Goal: Information Seeking & Learning: Find specific fact

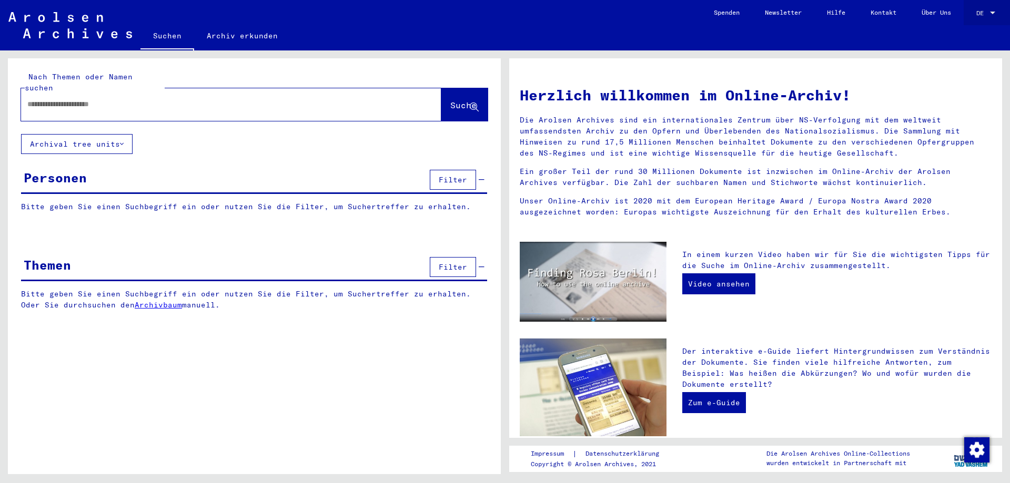
click at [976, 9] on span "DE" at bounding box center [982, 12] width 12 height 7
click at [976, 17] on span "English" at bounding box center [966, 19] width 26 height 8
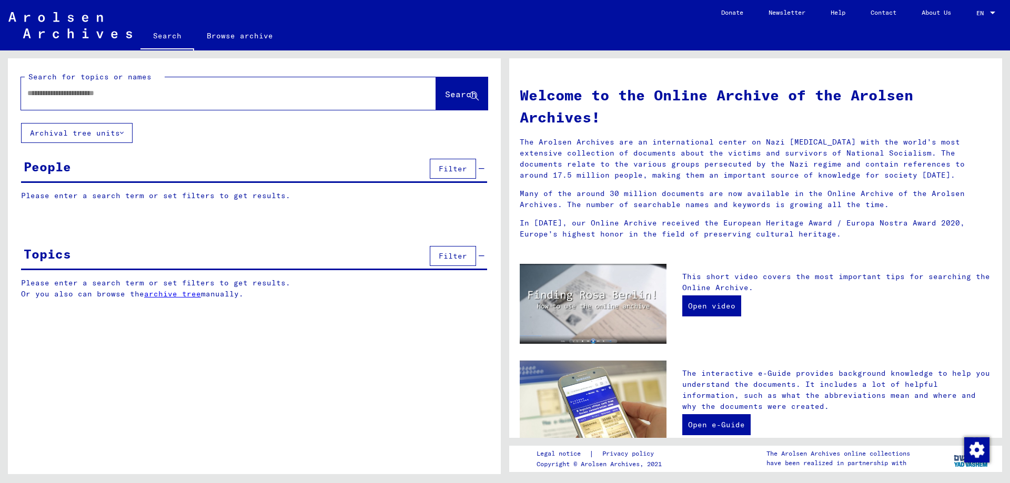
click at [78, 95] on input "text" at bounding box center [215, 93] width 377 height 11
type input "*******"
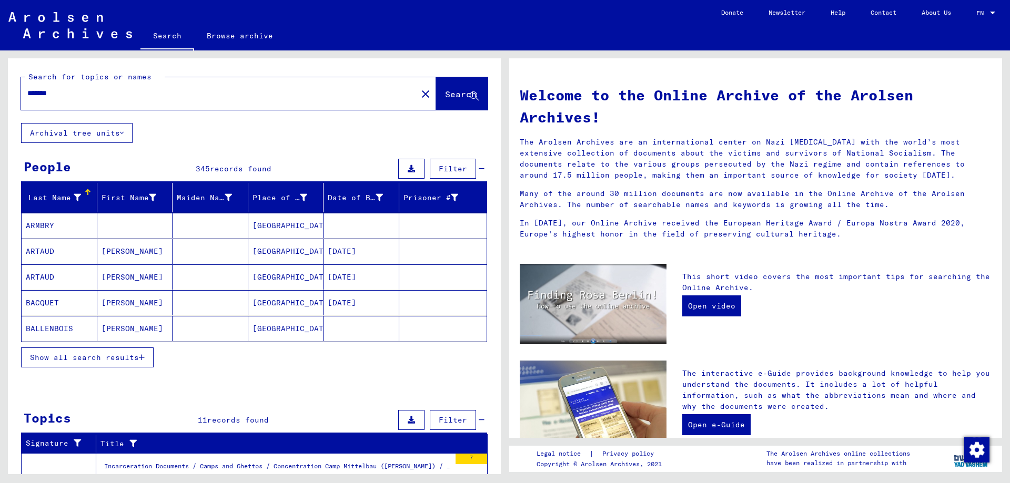
click at [124, 358] on span "Show all search results" at bounding box center [84, 357] width 109 height 9
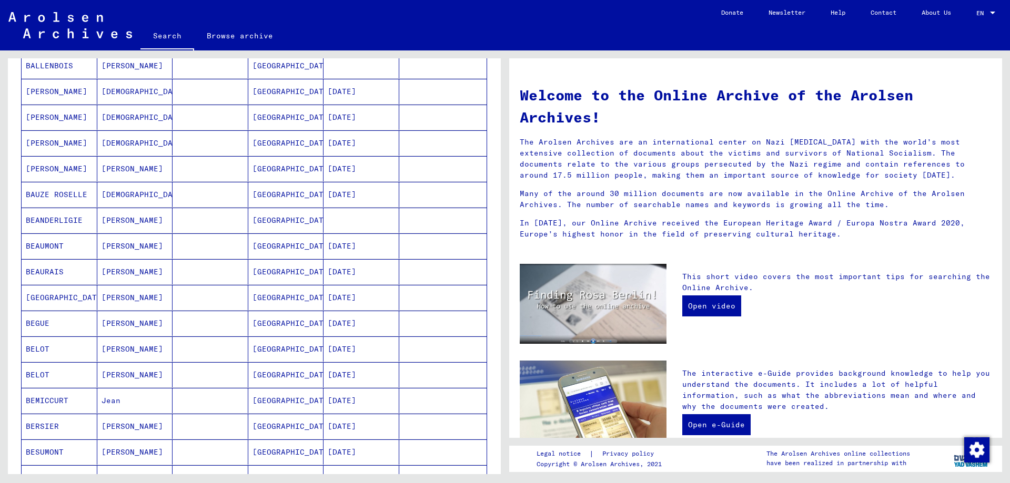
scroll to position [684, 0]
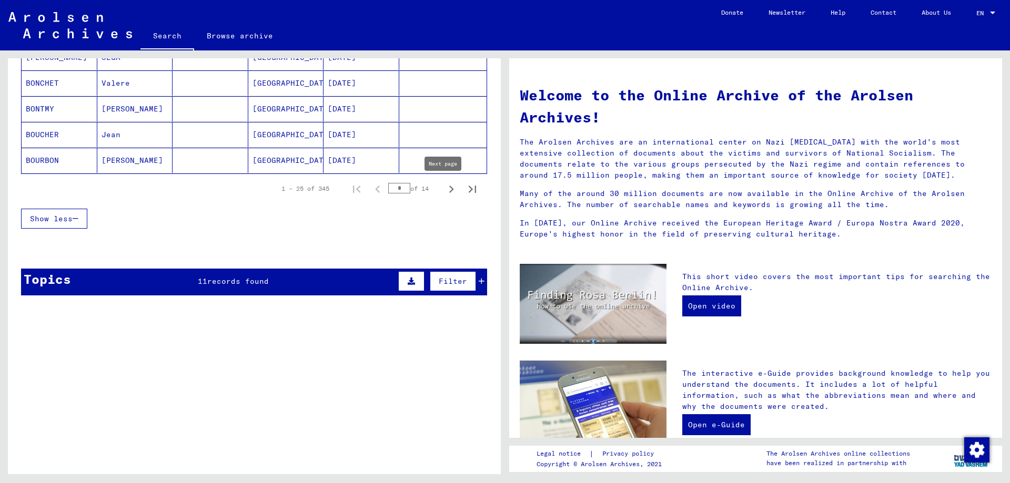
click at [449, 188] on icon "Next page" at bounding box center [451, 189] width 5 height 7
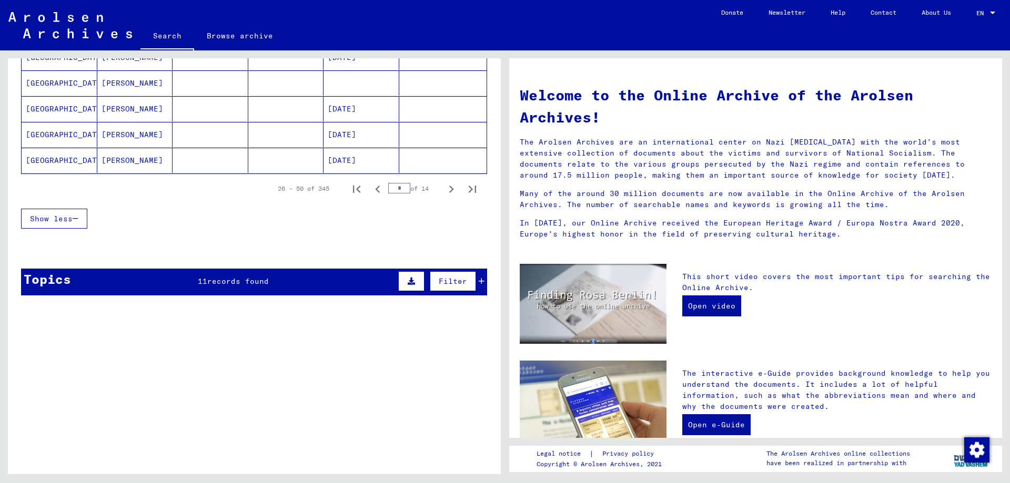
click at [444, 188] on icon "Next page" at bounding box center [451, 189] width 15 height 15
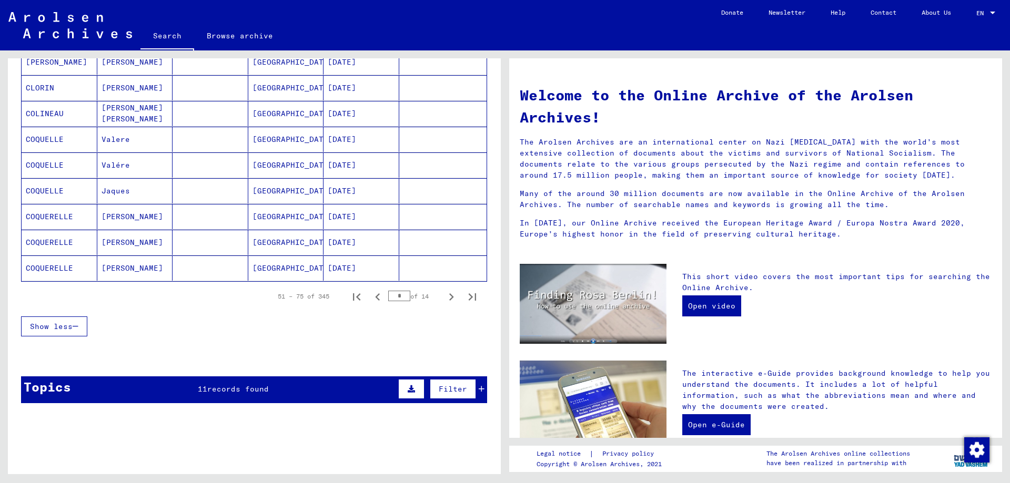
scroll to position [578, 0]
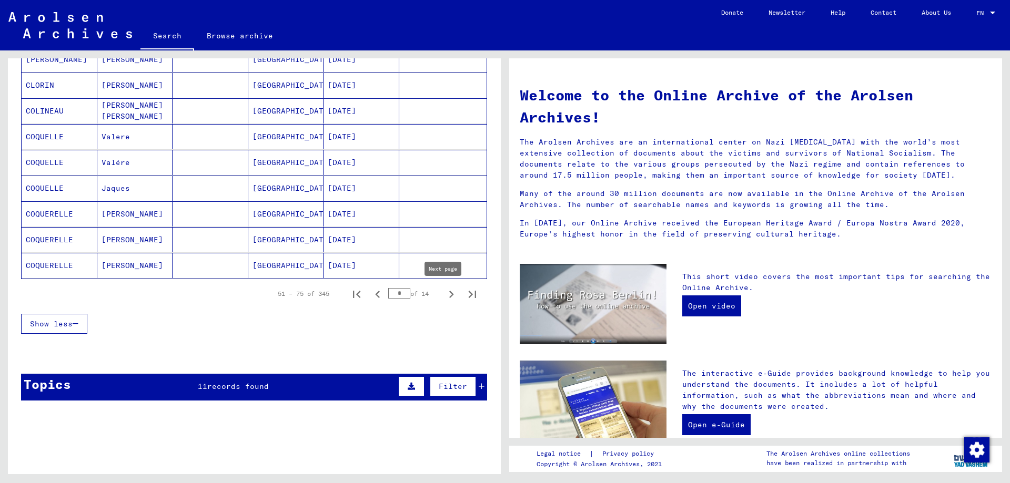
click at [444, 296] on icon "Next page" at bounding box center [451, 294] width 15 height 15
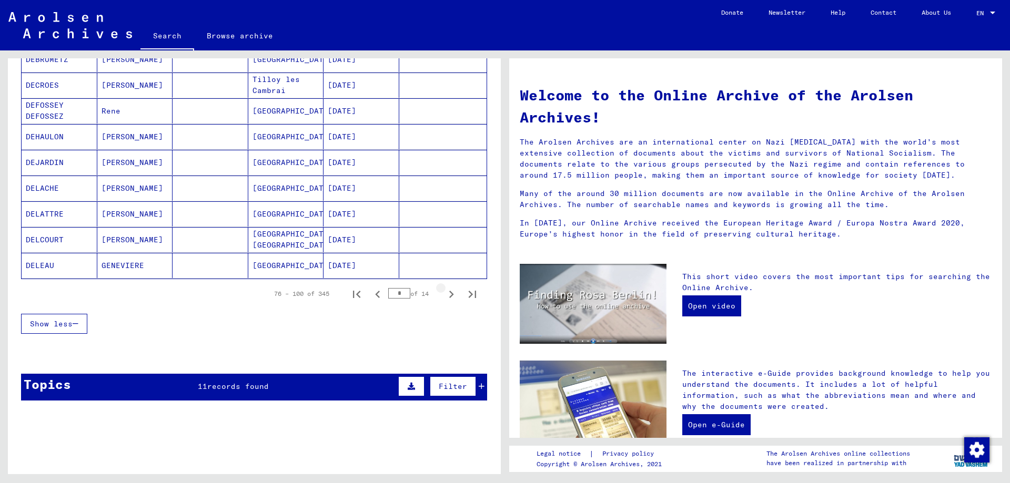
click at [444, 296] on icon "Next page" at bounding box center [451, 294] width 15 height 15
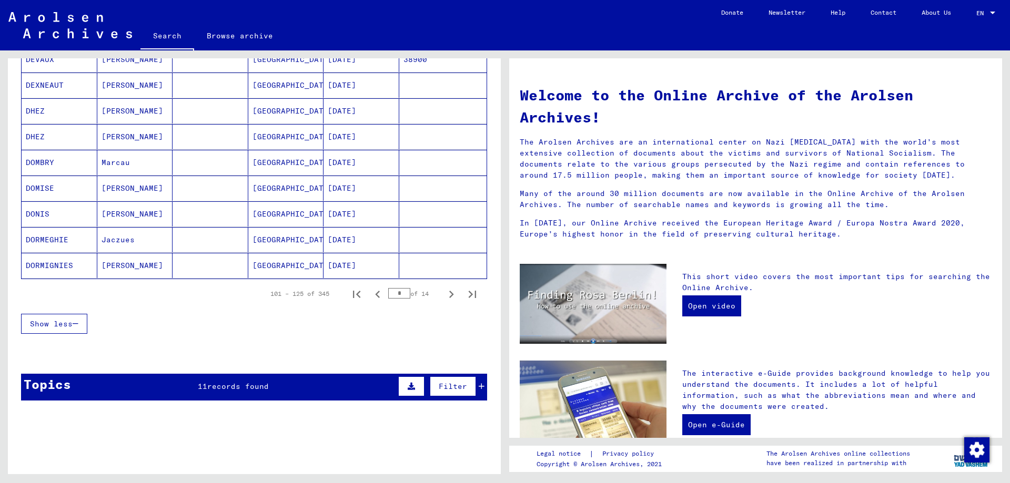
click at [444, 296] on icon "Next page" at bounding box center [451, 294] width 15 height 15
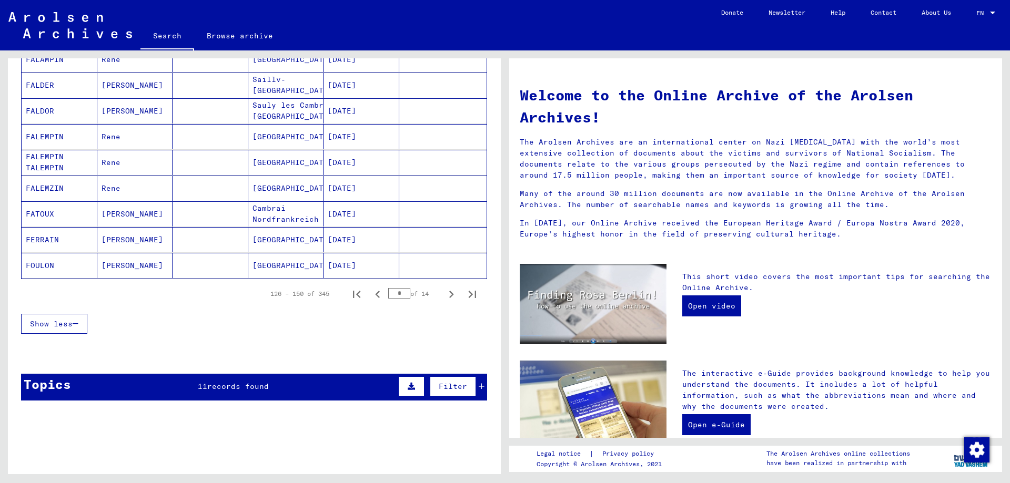
click at [444, 296] on icon "Next page" at bounding box center [451, 294] width 15 height 15
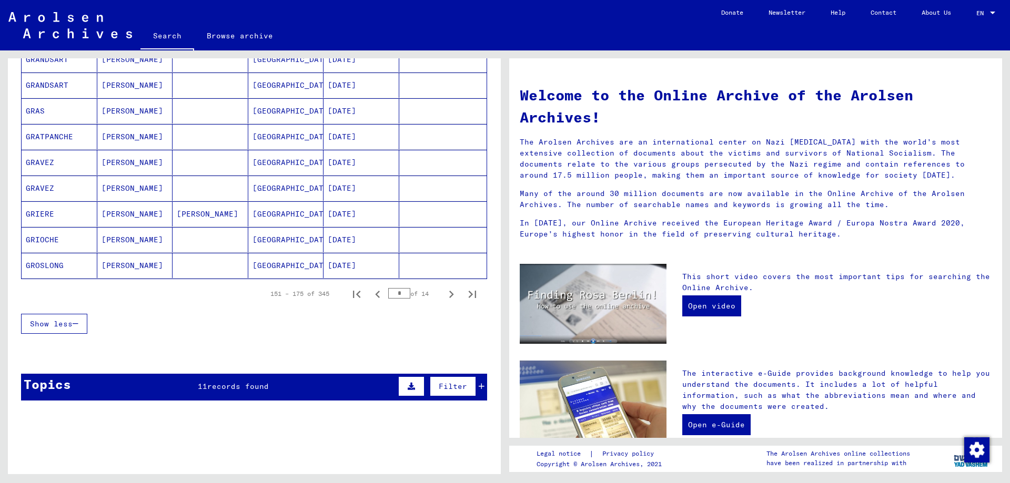
click at [444, 296] on icon "Next page" at bounding box center [451, 294] width 15 height 15
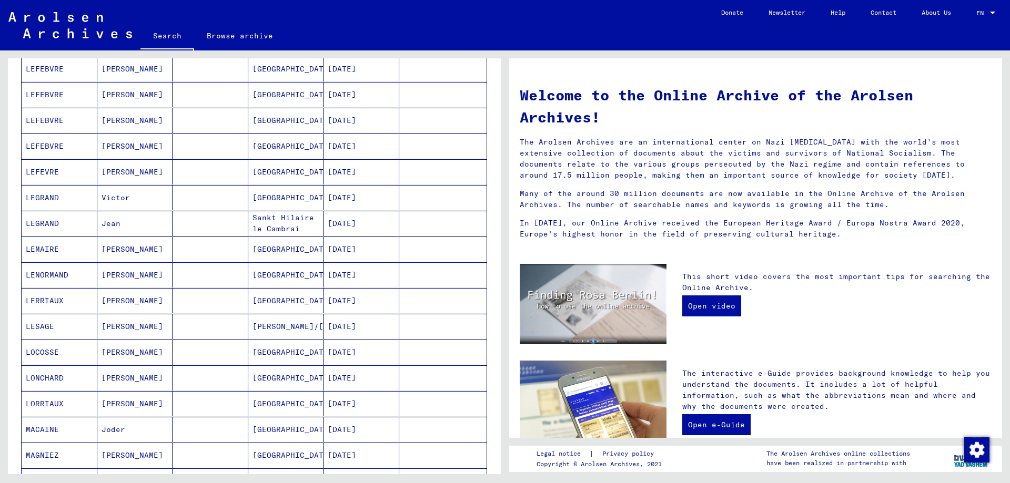
scroll to position [421, 0]
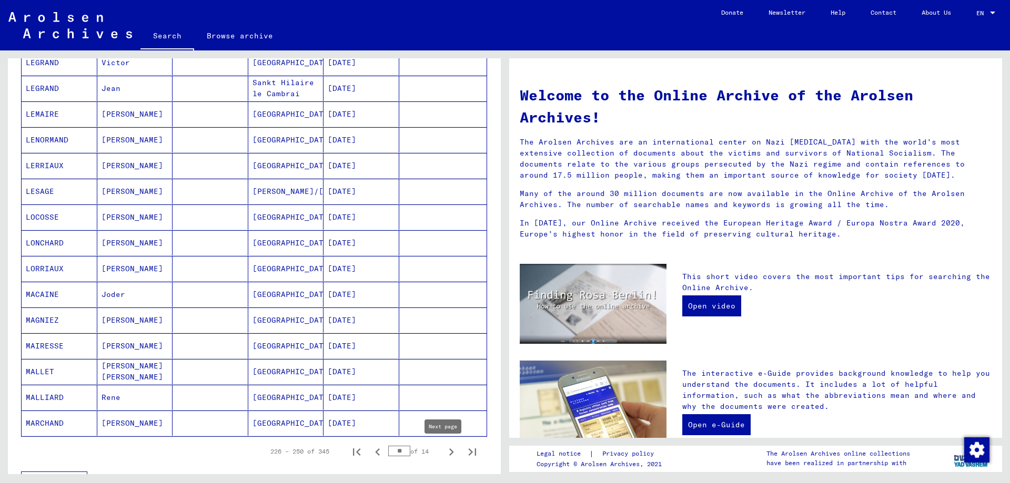
click at [444, 454] on icon "Next page" at bounding box center [451, 452] width 15 height 15
type input "**"
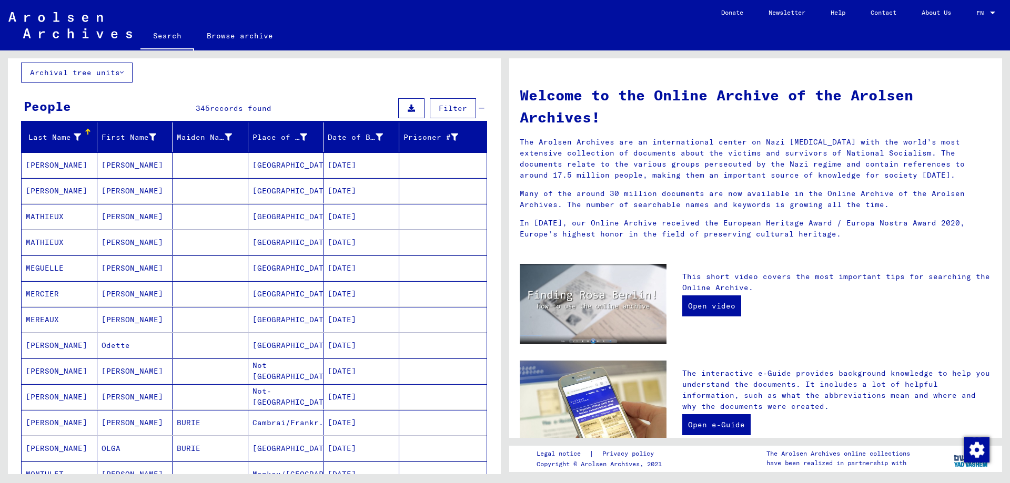
scroll to position [0, 0]
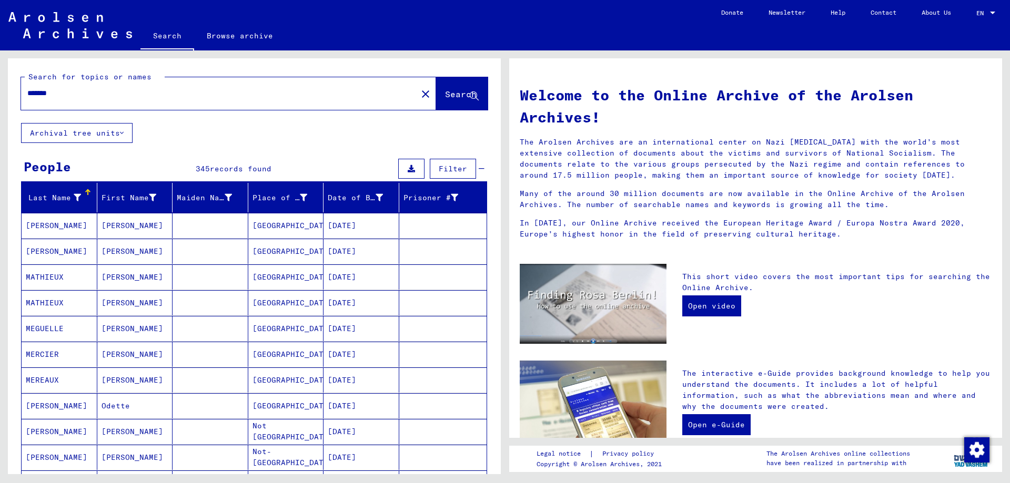
click at [120, 222] on mat-cell "[PERSON_NAME]" at bounding box center [135, 225] width 76 height 25
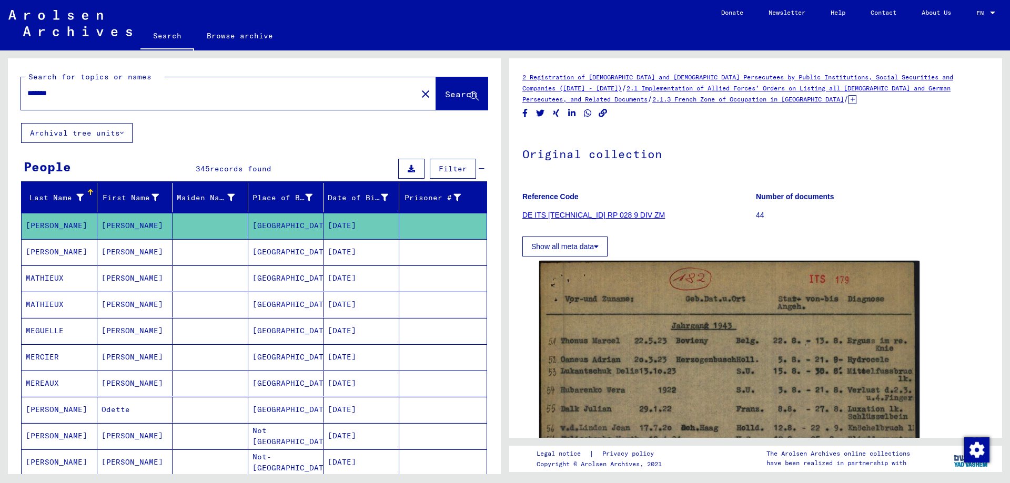
click at [590, 248] on button "Show all meta data" at bounding box center [564, 247] width 85 height 20
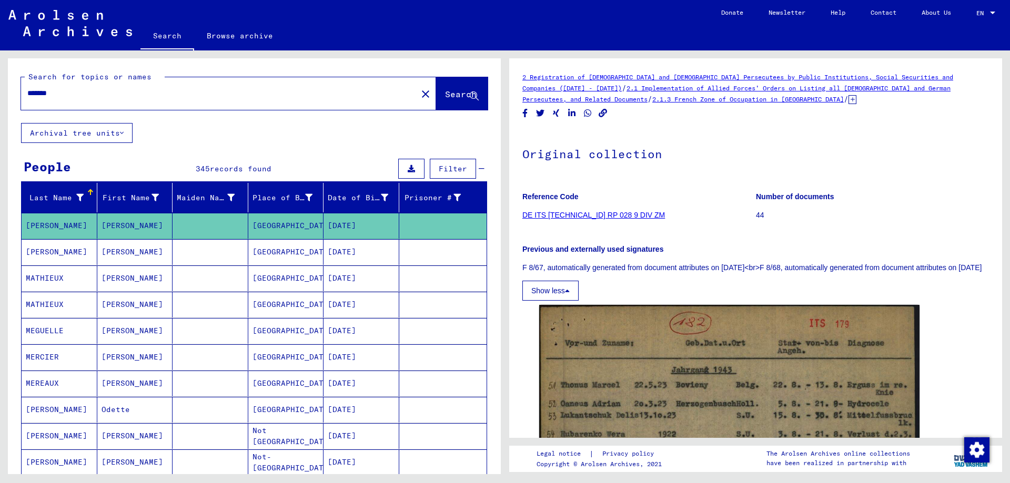
click at [562, 300] on button "Show less" at bounding box center [550, 291] width 56 height 20
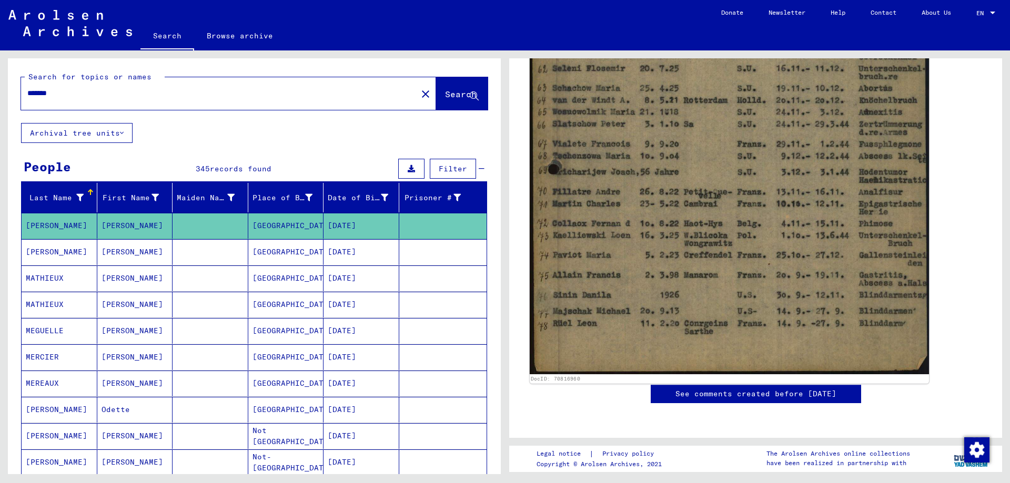
scroll to position [436, 0]
click at [698, 214] on img at bounding box center [729, 93] width 399 height 561
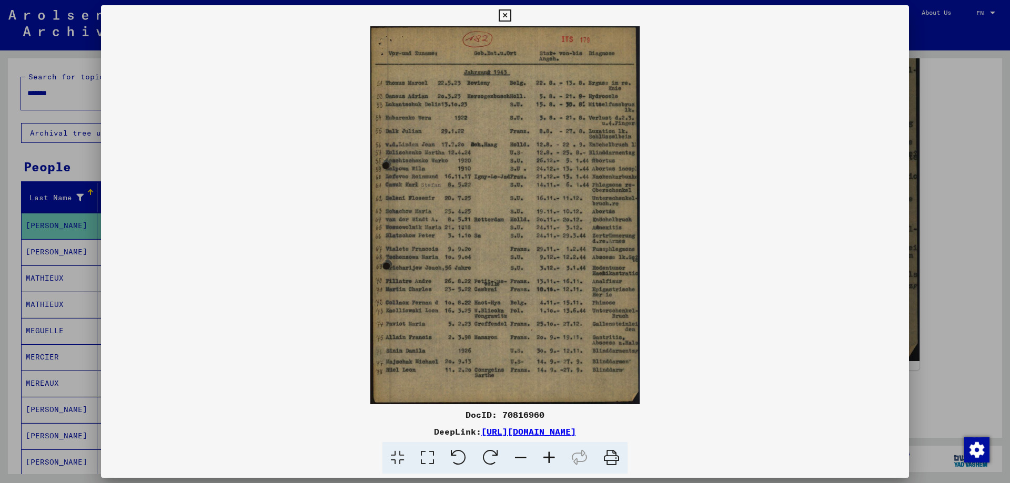
click at [490, 454] on icon at bounding box center [490, 458] width 32 height 32
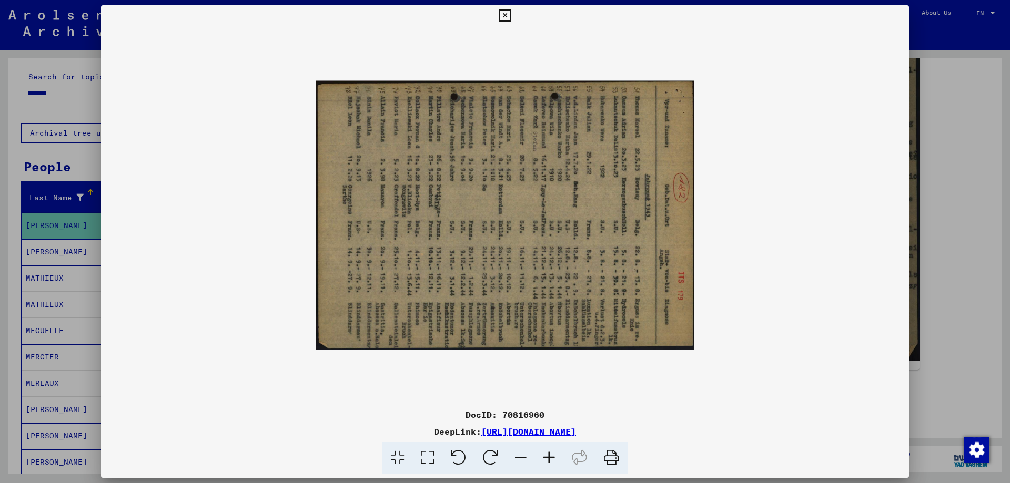
click at [491, 454] on icon at bounding box center [490, 458] width 32 height 32
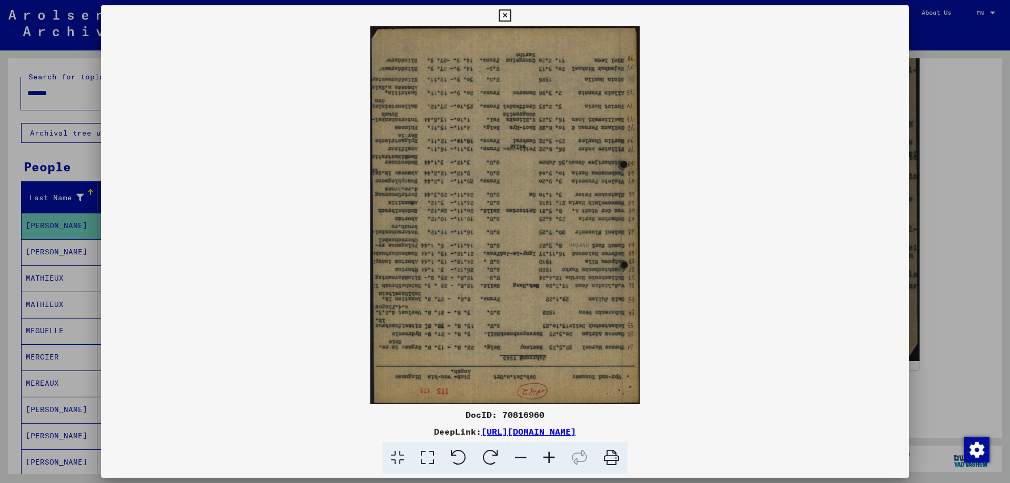
click at [492, 454] on icon at bounding box center [490, 458] width 32 height 32
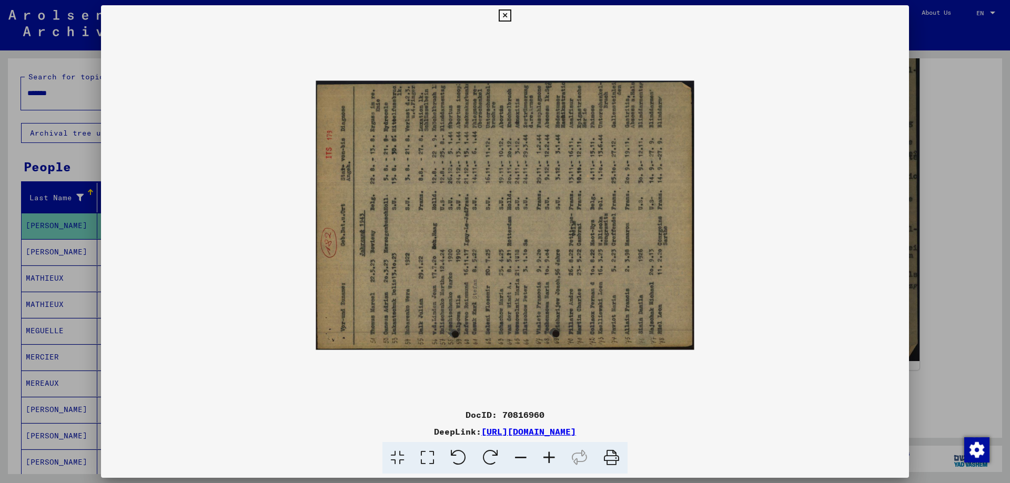
click at [494, 452] on icon at bounding box center [490, 458] width 32 height 32
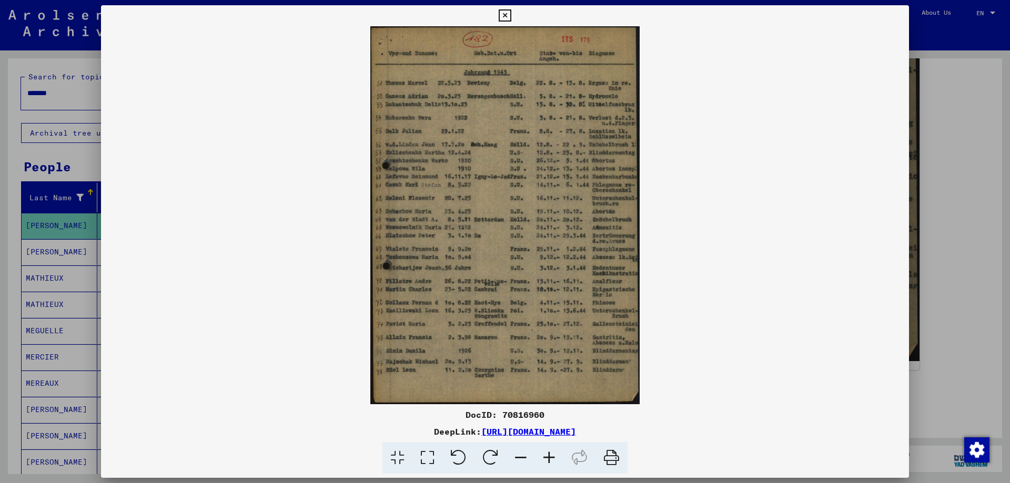
click at [507, 13] on icon at bounding box center [505, 15] width 12 height 13
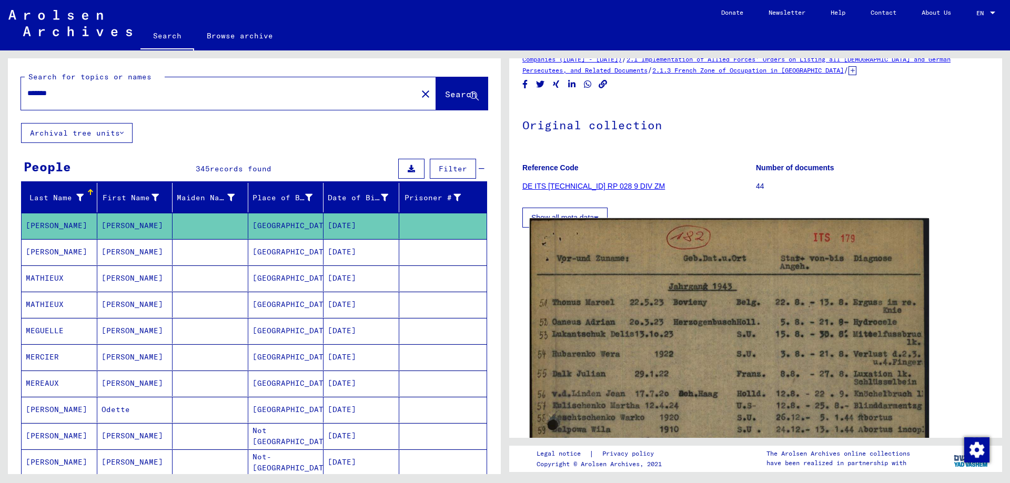
scroll to position [0, 0]
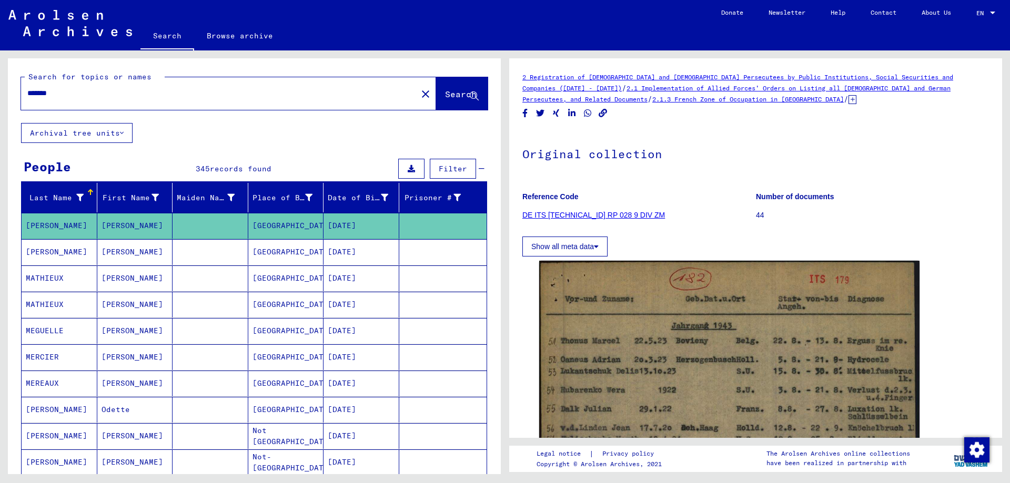
drag, startPoint x: 64, startPoint y: 93, endPoint x: 2, endPoint y: 86, distance: 62.5
click at [0, 86] on div "Search for topics or names ******* close Search Archival tree units People 345 …" at bounding box center [252, 262] width 505 height 424
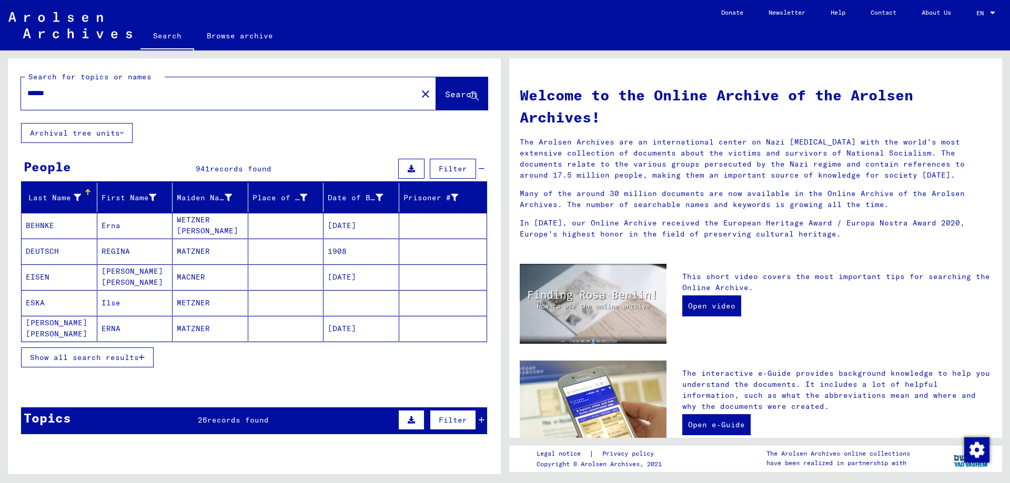
click at [107, 362] on button "Show all search results" at bounding box center [87, 358] width 133 height 20
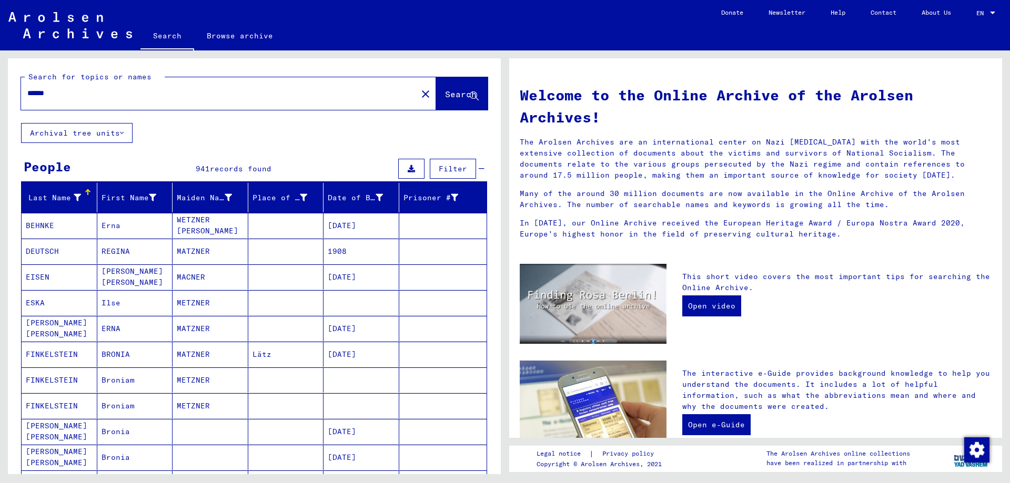
click at [168, 84] on div "******" at bounding box center [212, 94] width 383 height 24
click at [128, 90] on input "******" at bounding box center [215, 93] width 377 height 11
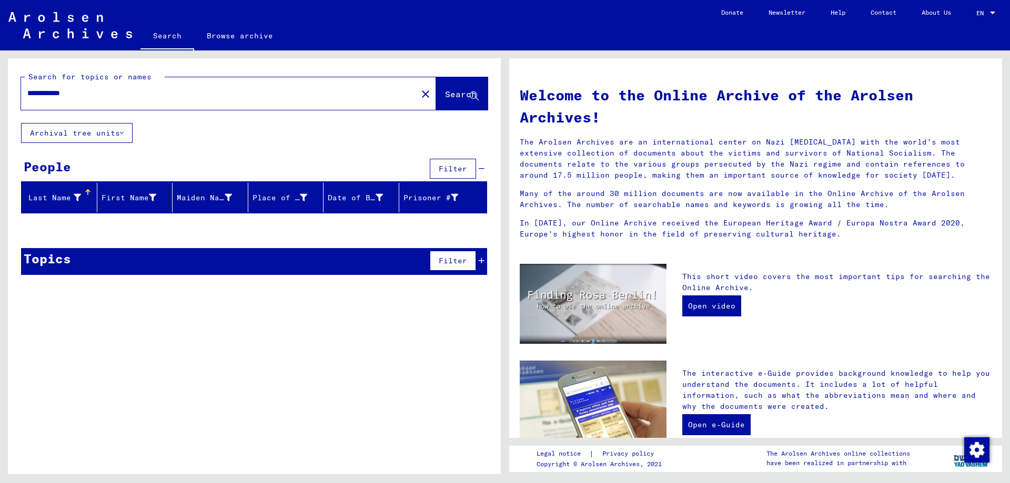
type input "**********"
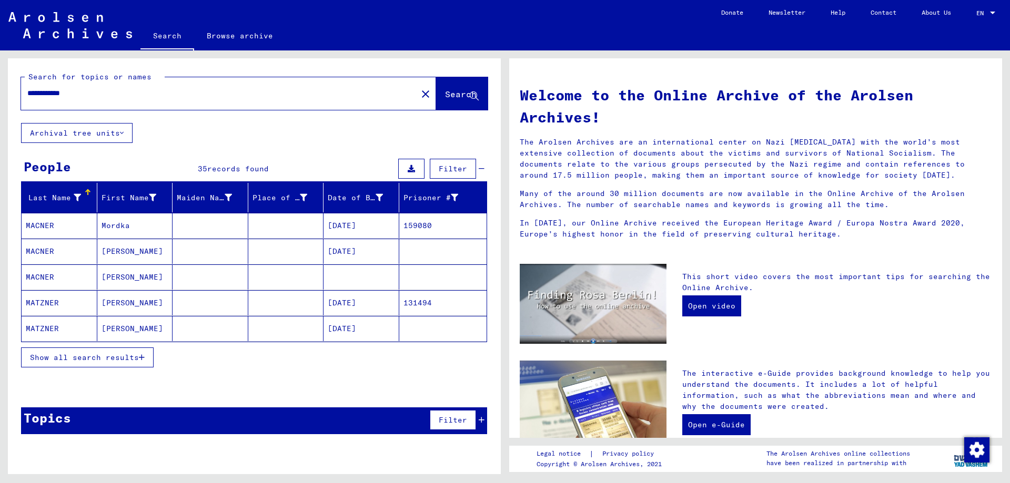
click at [131, 258] on mat-cell "[PERSON_NAME]" at bounding box center [135, 251] width 76 height 25
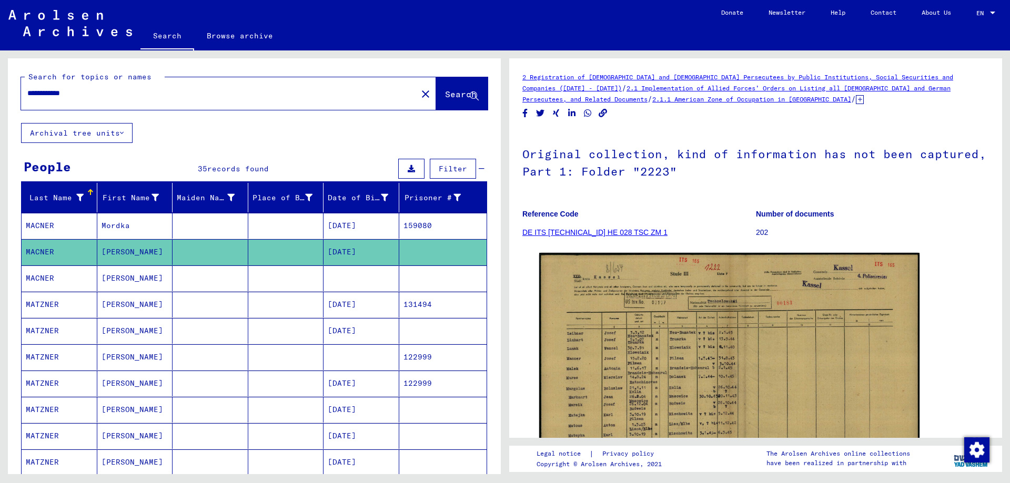
click at [121, 277] on mat-cell "[PERSON_NAME]" at bounding box center [135, 279] width 76 height 26
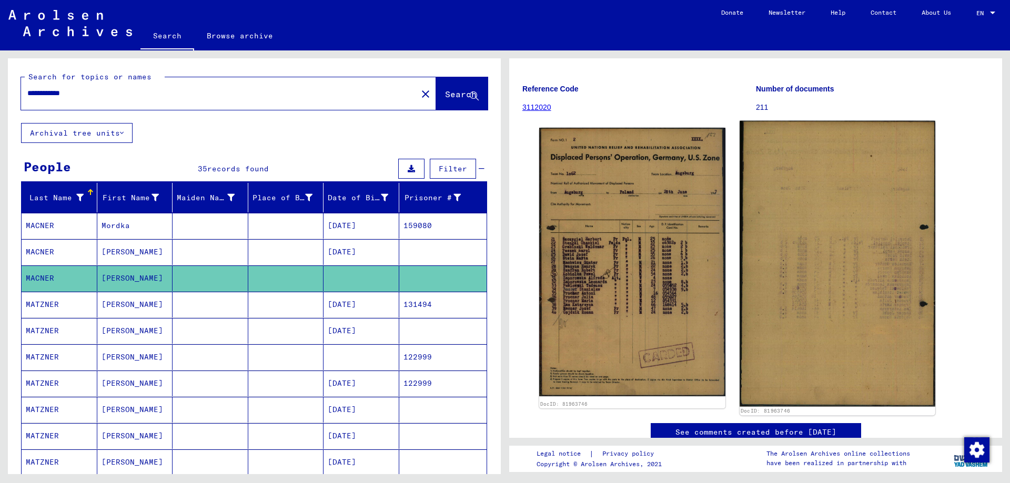
scroll to position [105, 0]
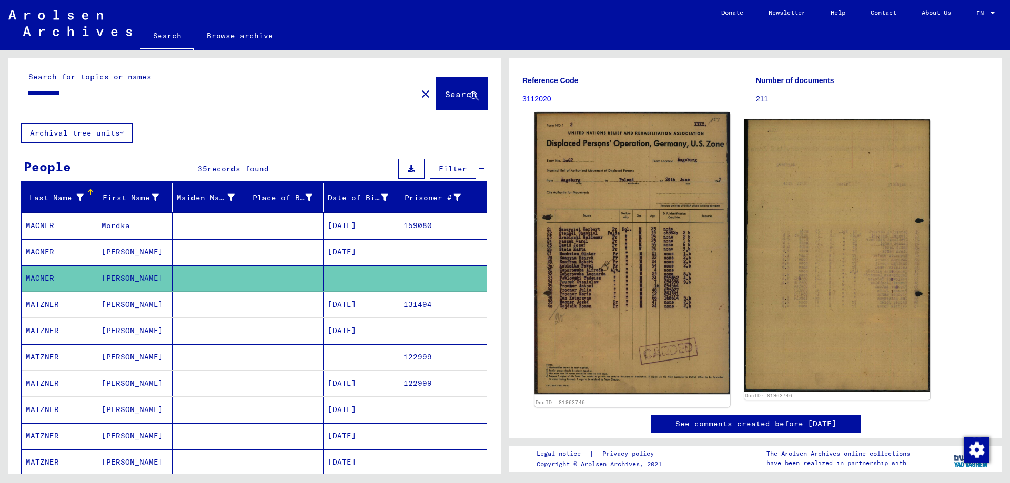
click at [662, 243] on img at bounding box center [631, 254] width 195 height 282
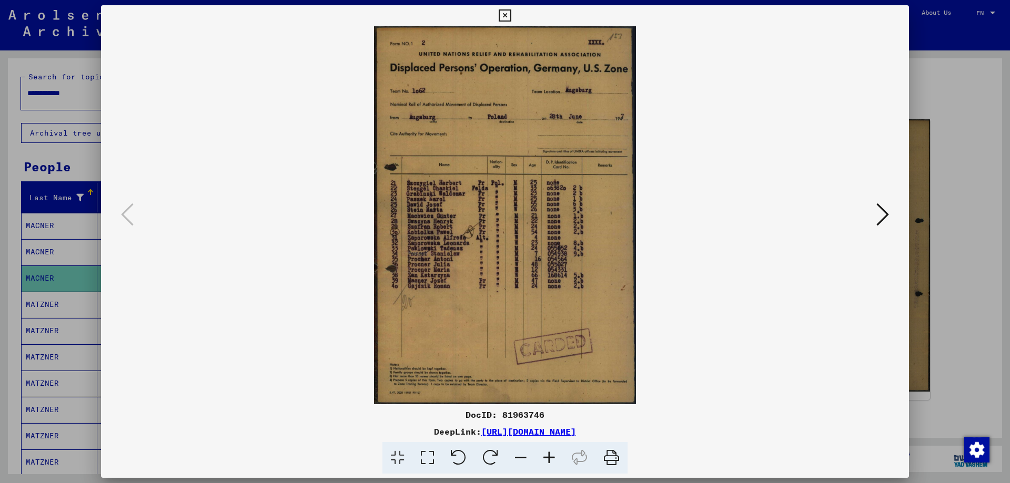
click at [545, 455] on icon at bounding box center [549, 458] width 28 height 32
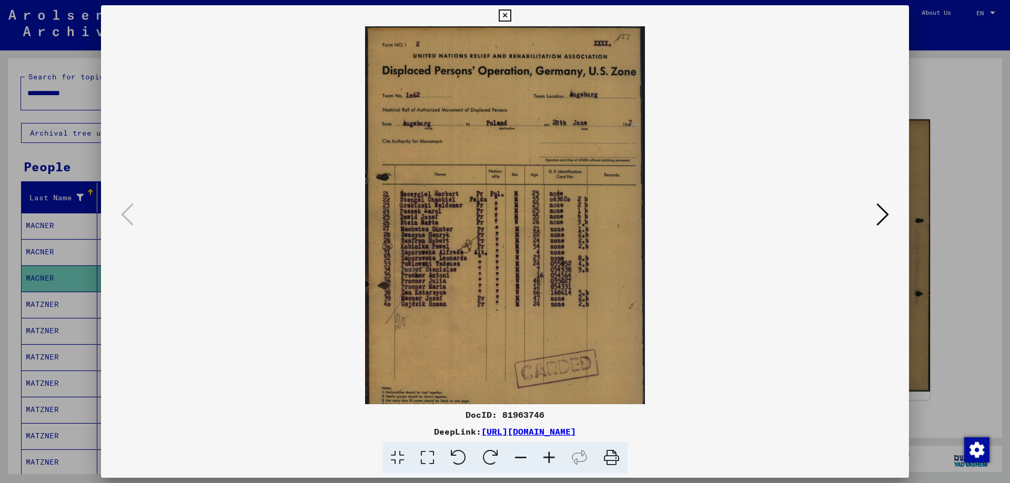
click at [545, 455] on icon at bounding box center [549, 458] width 28 height 32
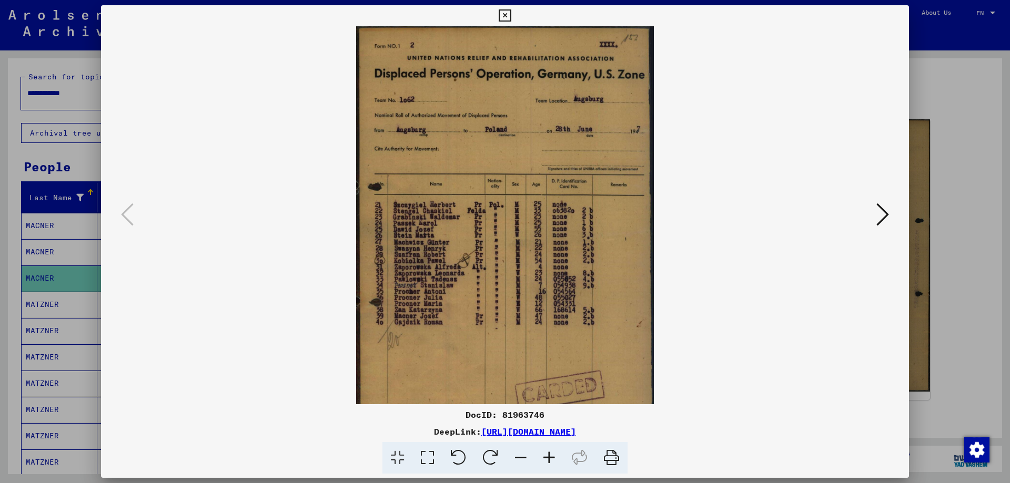
click at [545, 455] on icon at bounding box center [549, 458] width 28 height 32
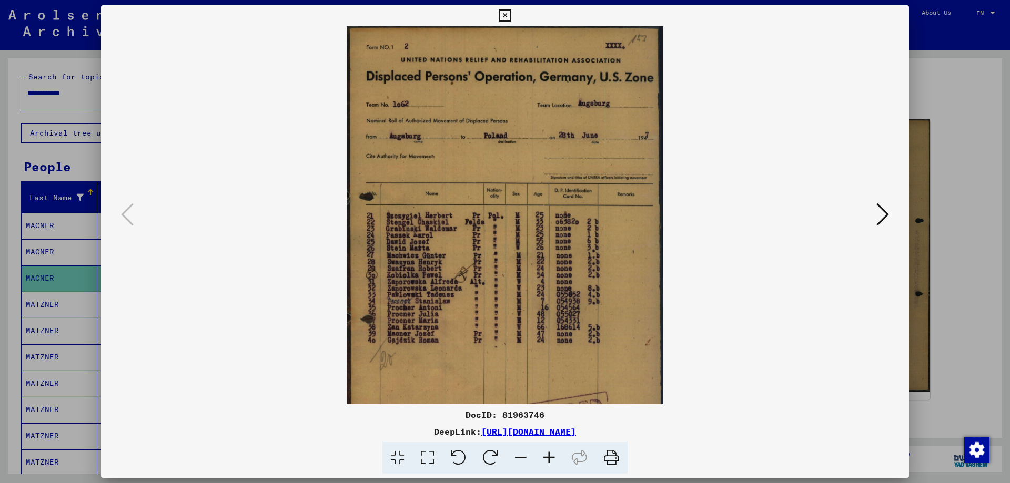
click at [504, 14] on icon at bounding box center [505, 15] width 12 height 13
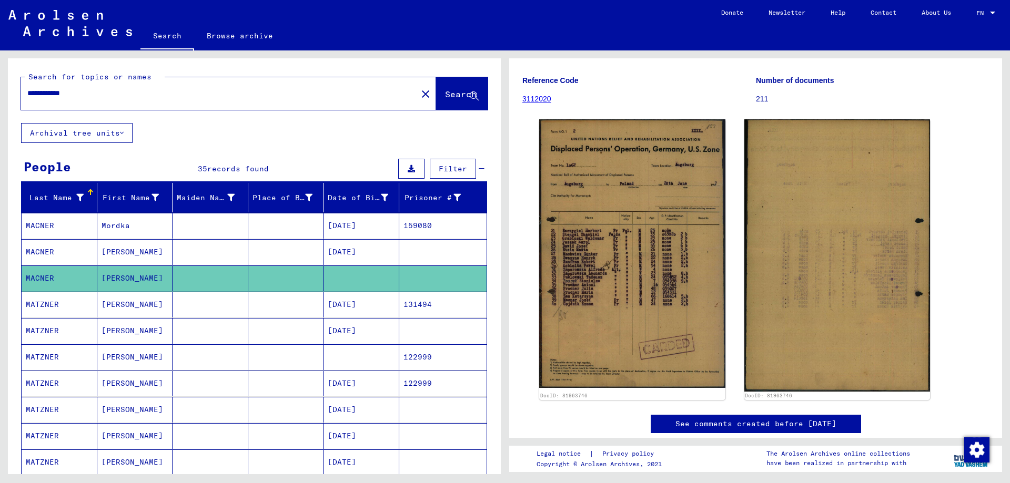
click at [124, 248] on mat-cell "[PERSON_NAME]" at bounding box center [135, 252] width 76 height 26
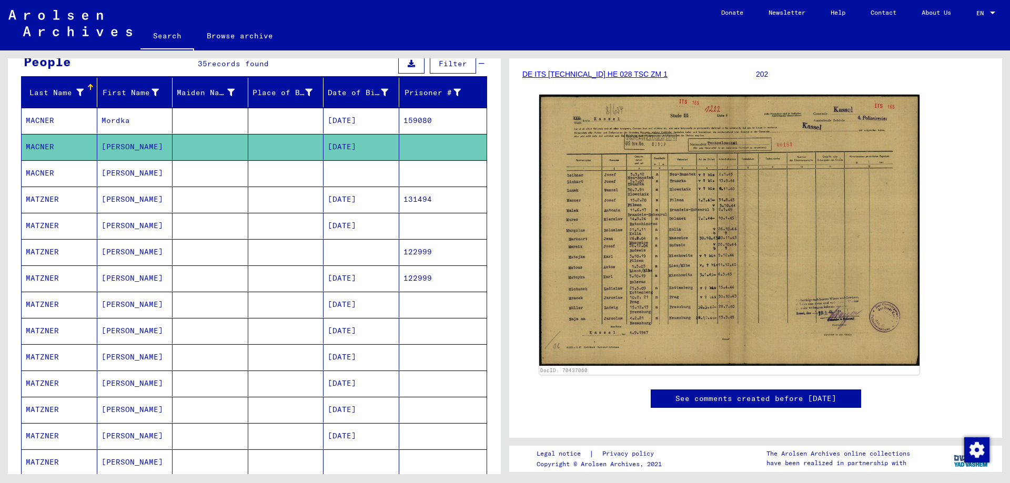
scroll to position [158, 0]
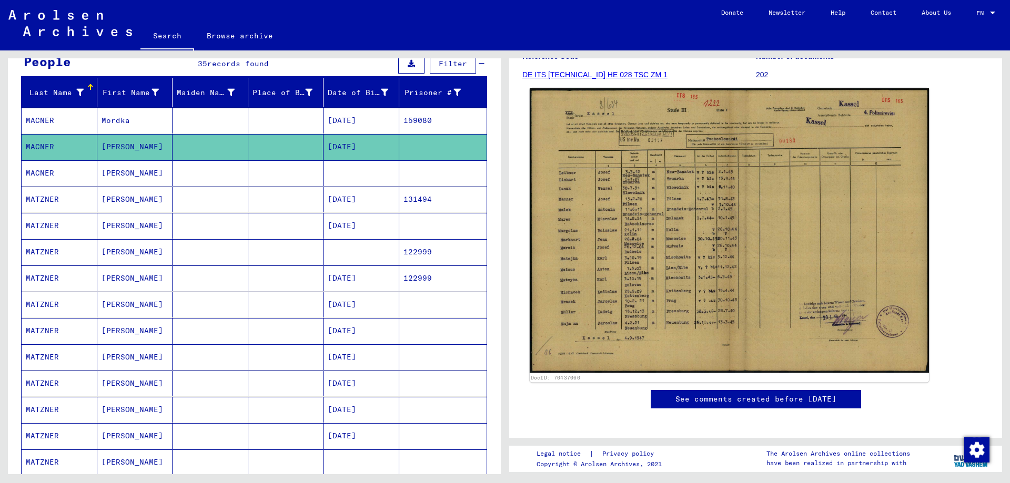
click at [755, 214] on img at bounding box center [729, 230] width 399 height 285
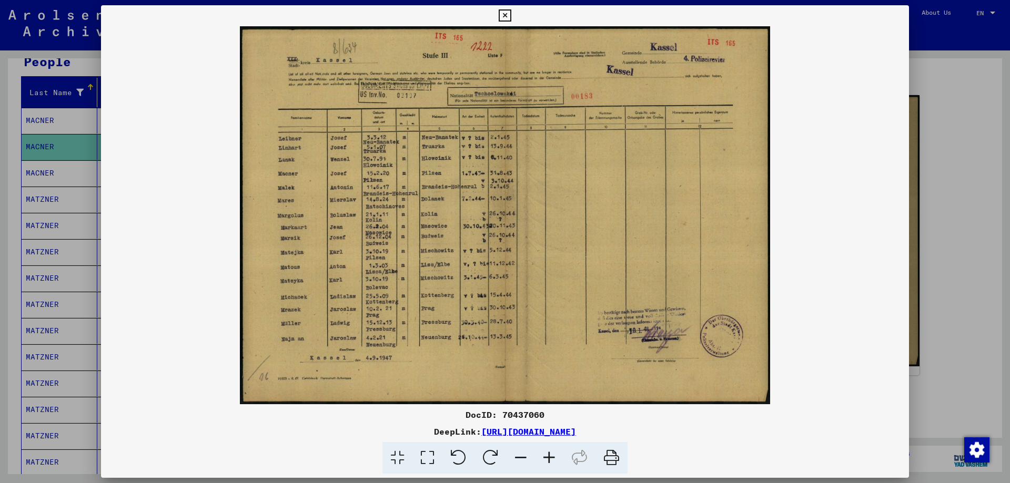
click at [549, 455] on icon at bounding box center [549, 458] width 28 height 32
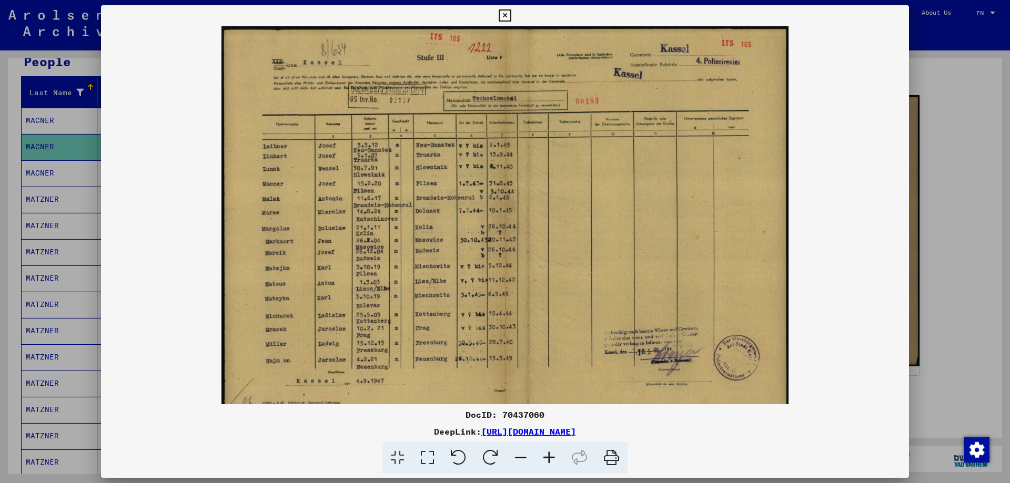
click at [549, 455] on icon at bounding box center [549, 458] width 28 height 32
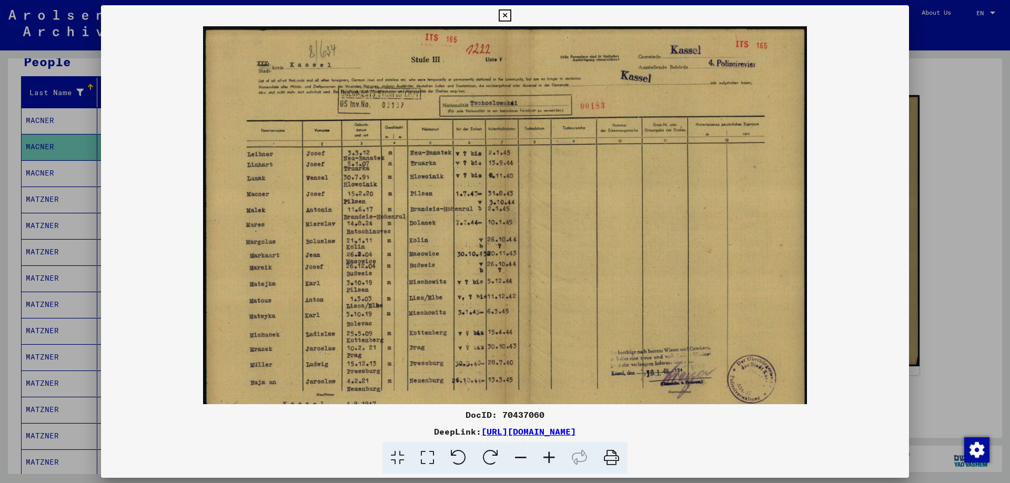
click at [549, 455] on icon at bounding box center [549, 458] width 28 height 32
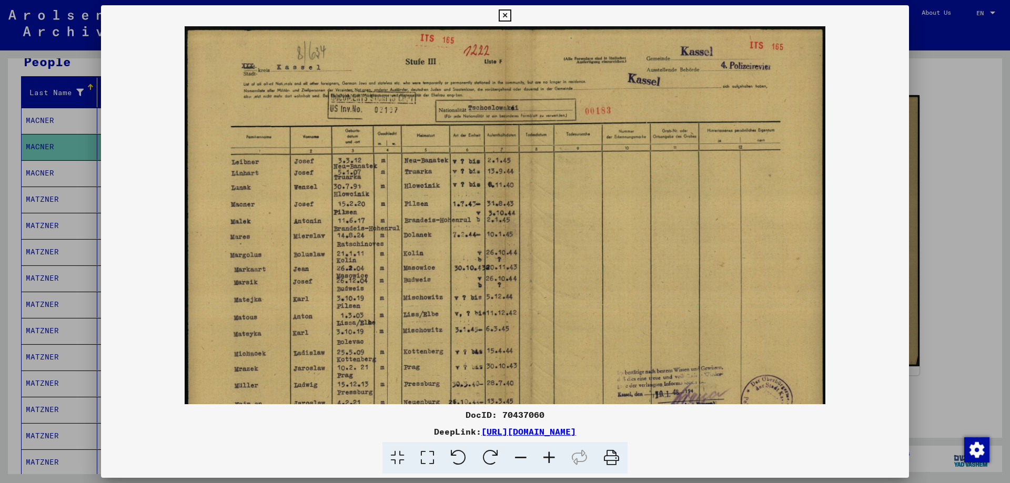
click at [551, 453] on icon at bounding box center [549, 458] width 28 height 32
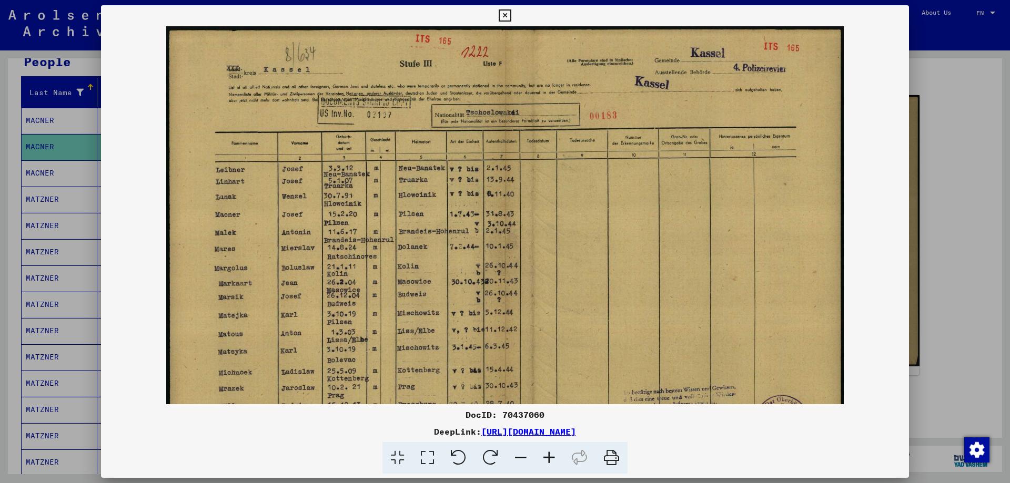
click at [504, 18] on icon at bounding box center [505, 15] width 12 height 13
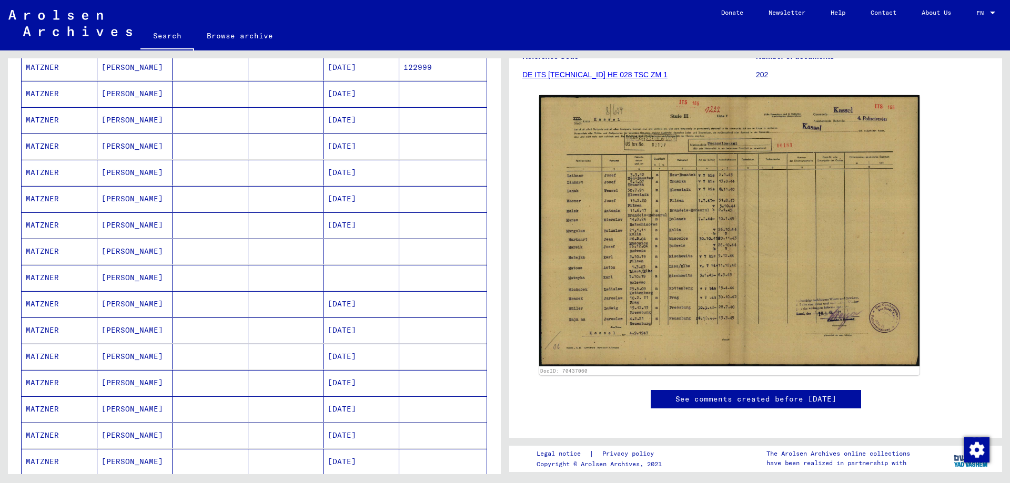
scroll to position [316, 0]
